Goal: Task Accomplishment & Management: Complete application form

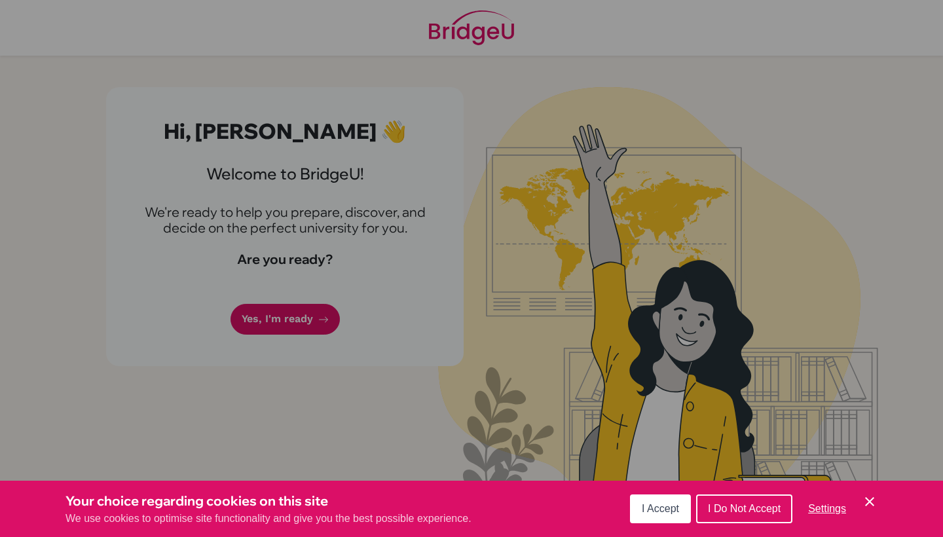
click at [867, 501] on icon "Cookie Control Close Icon" at bounding box center [870, 502] width 16 height 16
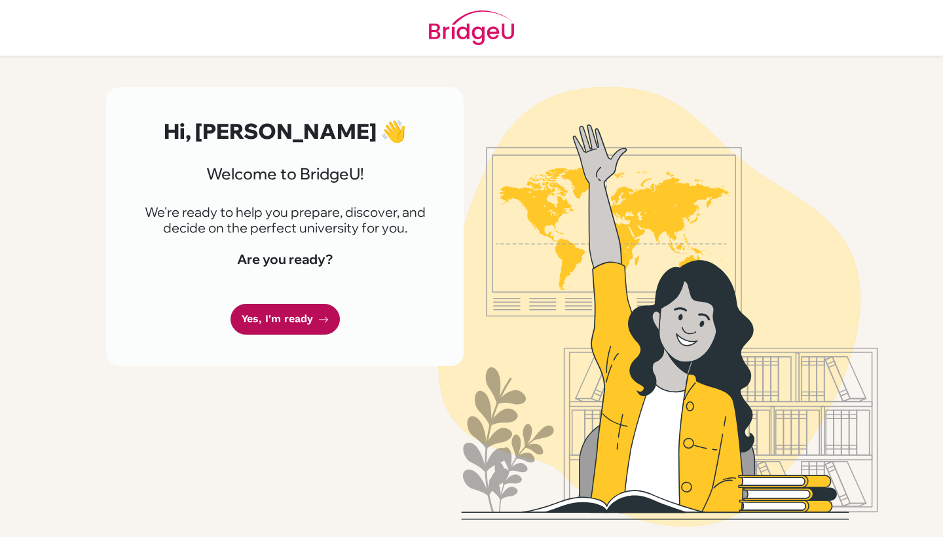
click at [295, 312] on link "Yes, I'm ready" at bounding box center [285, 319] width 109 height 31
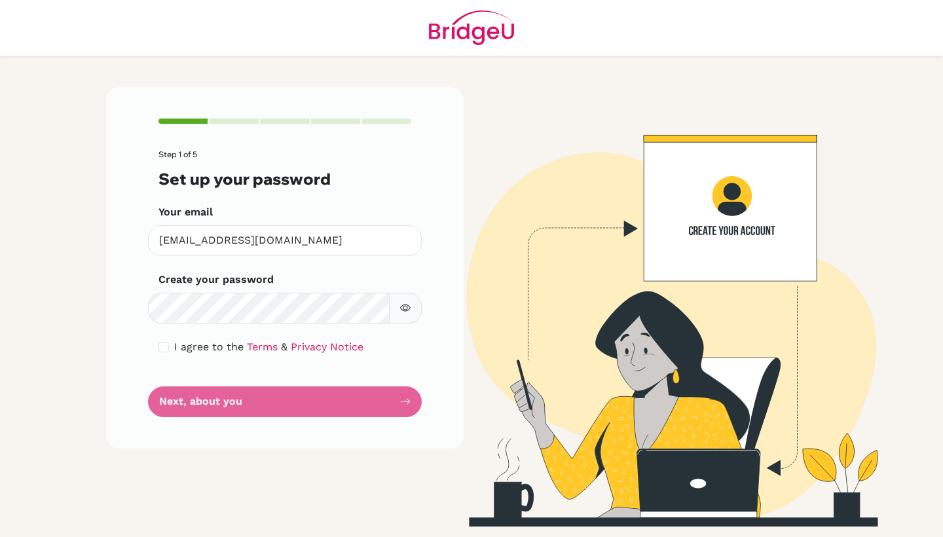
click at [407, 299] on button "button" at bounding box center [405, 308] width 33 height 31
click at [414, 316] on button "button" at bounding box center [405, 308] width 33 height 31
click at [164, 352] on div "I agree to the Terms & Privacy Notice" at bounding box center [285, 347] width 253 height 16
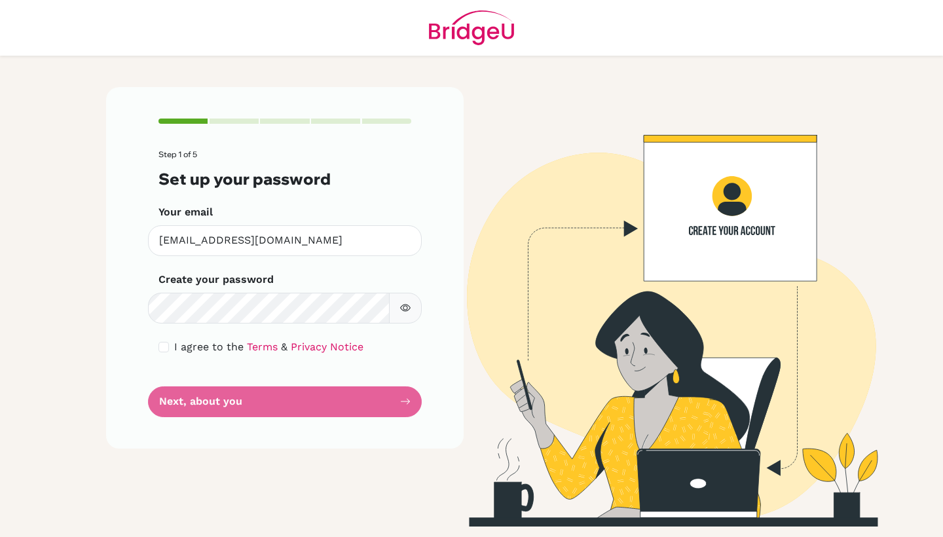
click at [164, 348] on input "checkbox" at bounding box center [164, 347] width 10 height 10
checkbox input "true"
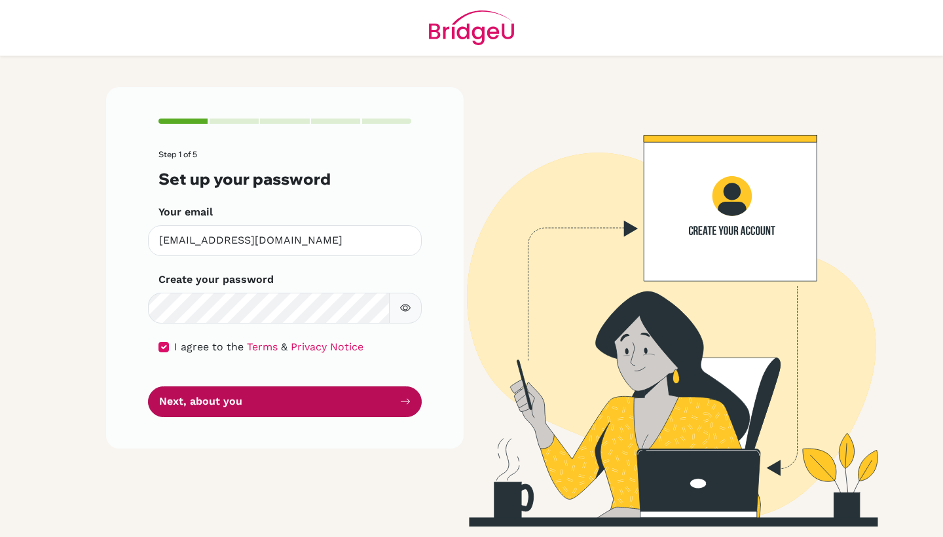
click at [242, 405] on button "Next, about you" at bounding box center [285, 401] width 274 height 31
